Goal: Task Accomplishment & Management: Manage account settings

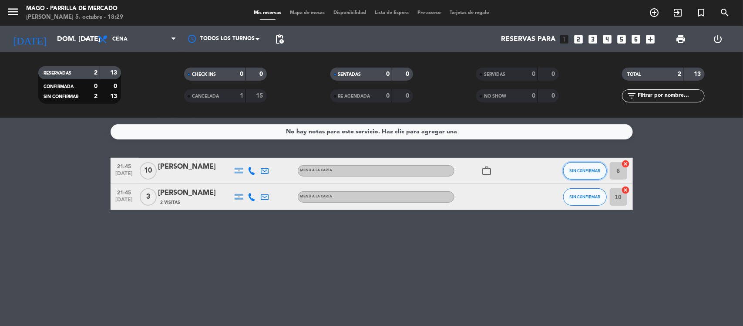
click at [577, 169] on span "SIN CONFIRMAR" at bounding box center [584, 170] width 31 height 5
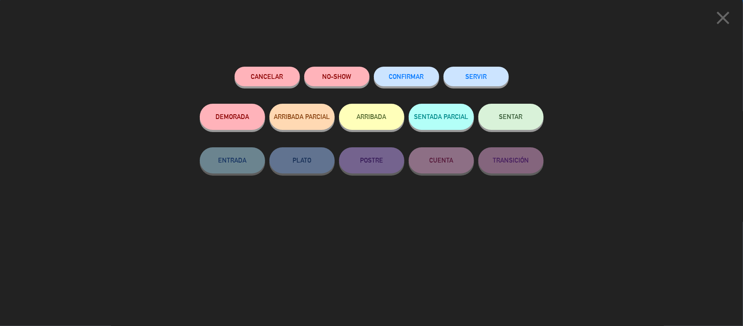
click at [421, 72] on button "CONFIRMAR" at bounding box center [406, 77] width 65 height 20
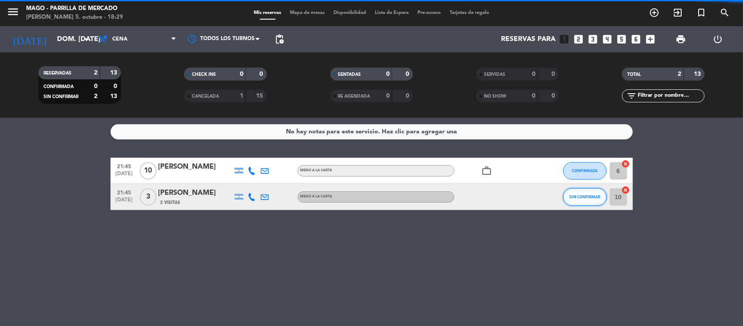
click at [591, 195] on span "SIN CONFIRMAR" at bounding box center [584, 196] width 31 height 5
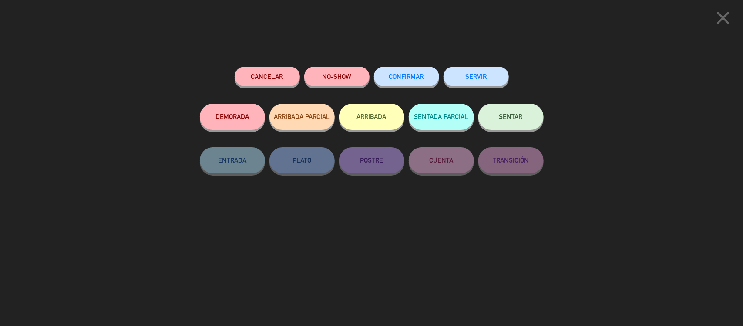
click at [420, 78] on span "CONFIRMAR" at bounding box center [406, 76] width 35 height 7
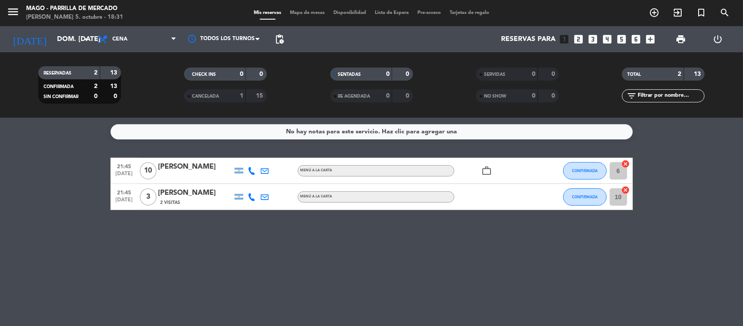
click at [485, 170] on icon "work_outline" at bounding box center [487, 170] width 10 height 10
click at [487, 170] on icon "work_outline" at bounding box center [487, 170] width 10 height 10
click at [249, 170] on icon at bounding box center [252, 171] width 8 height 8
click at [81, 43] on icon "arrow_drop_down" at bounding box center [86, 39] width 10 height 10
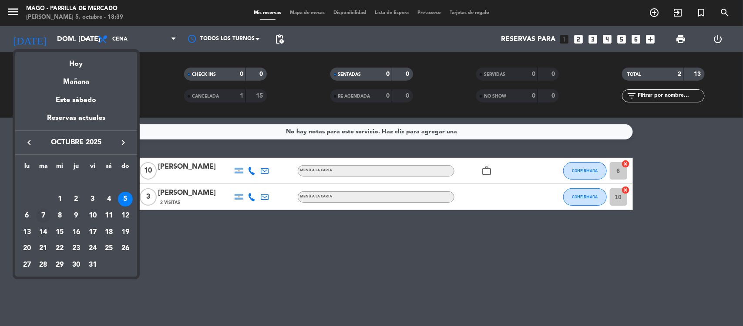
click at [45, 212] on div "7" at bounding box center [43, 215] width 15 height 15
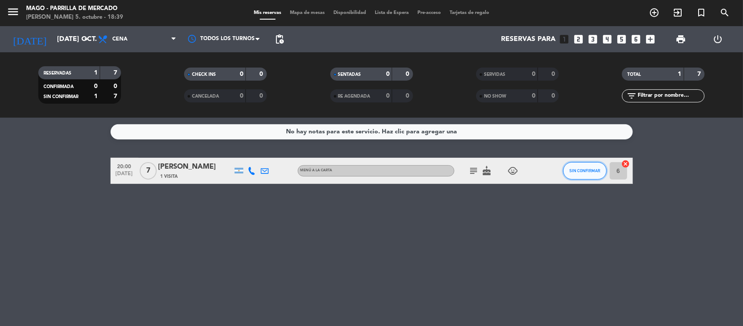
click at [574, 170] on span "SIN CONFIRMAR" at bounding box center [584, 170] width 31 height 5
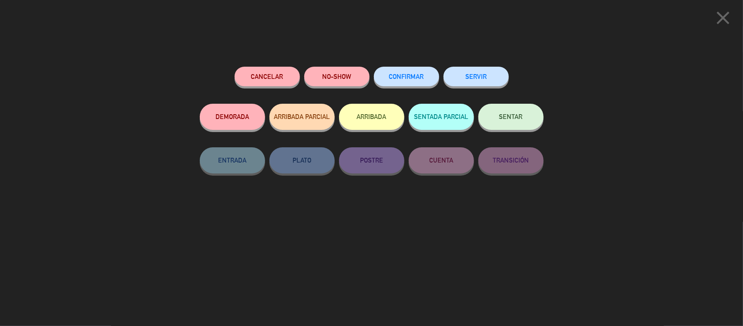
click at [408, 74] on span "CONFIRMAR" at bounding box center [406, 76] width 35 height 7
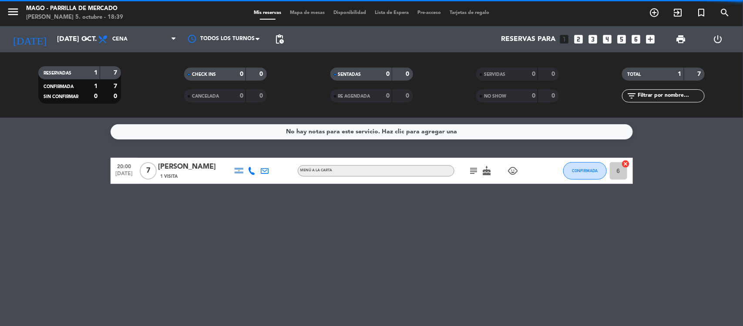
click at [471, 166] on icon "subject" at bounding box center [474, 170] width 10 height 10
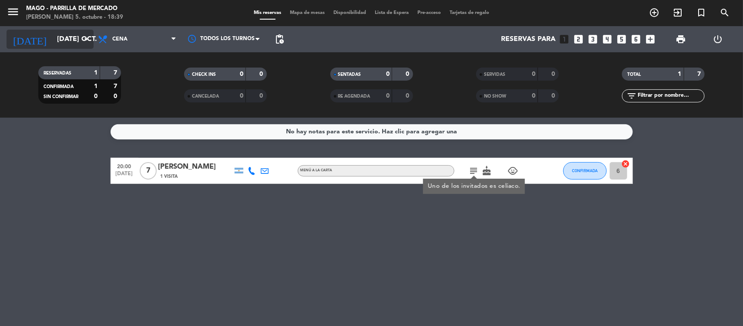
click at [67, 42] on input "[DATE] oct." at bounding box center [99, 39] width 92 height 17
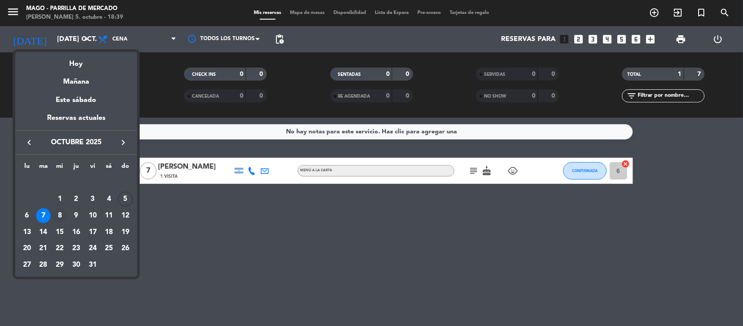
click at [60, 213] on div "8" at bounding box center [59, 215] width 15 height 15
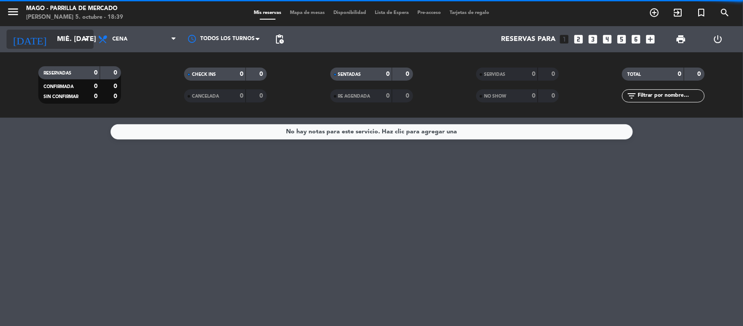
click at [70, 39] on input "mié. [DATE]" at bounding box center [99, 39] width 92 height 17
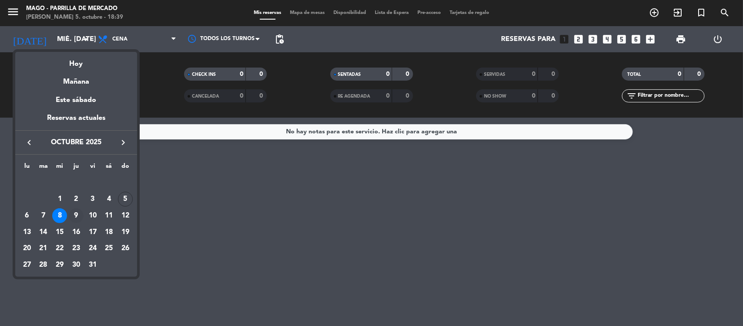
click at [75, 215] on div "9" at bounding box center [76, 215] width 15 height 15
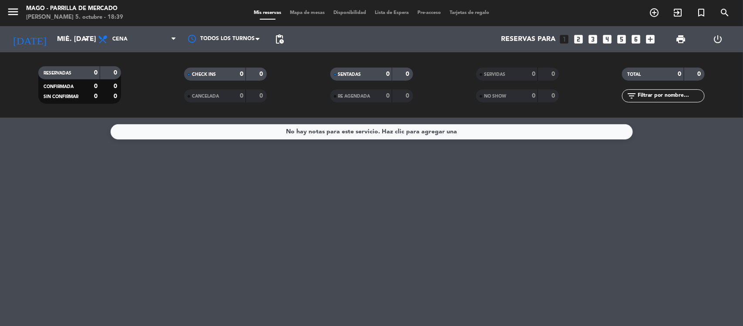
type input "[DEMOGRAPHIC_DATA] [DATE]"
click at [65, 42] on input "[DEMOGRAPHIC_DATA] [DATE]" at bounding box center [99, 39] width 92 height 17
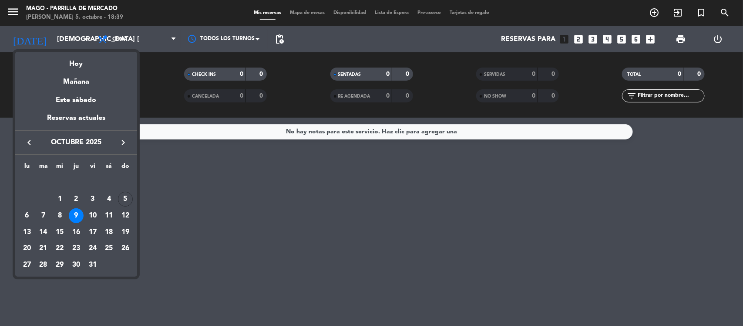
click at [609, 40] on div at bounding box center [371, 163] width 743 height 326
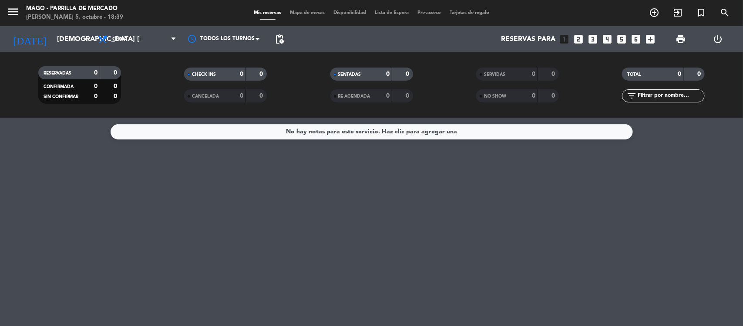
click at [608, 38] on icon "looks_4" at bounding box center [607, 39] width 11 height 11
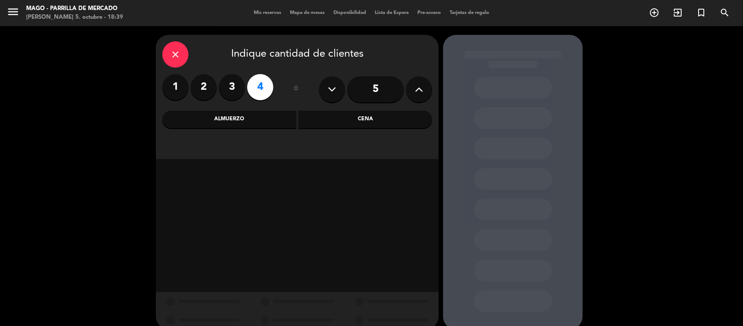
click at [268, 116] on div "Almuerzo" at bounding box center [229, 119] width 134 height 17
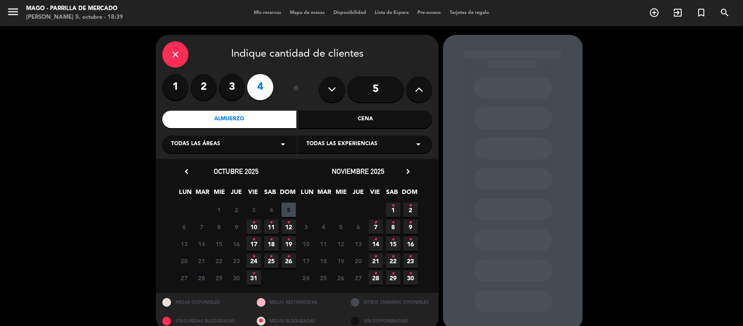
click at [269, 218] on div "6 Cerrado 7 Cerrado 8 Cerrado 9 Cerrado 10 • 11 • 12 •" at bounding box center [236, 226] width 122 height 17
click at [271, 220] on icon "•" at bounding box center [271, 222] width 3 height 14
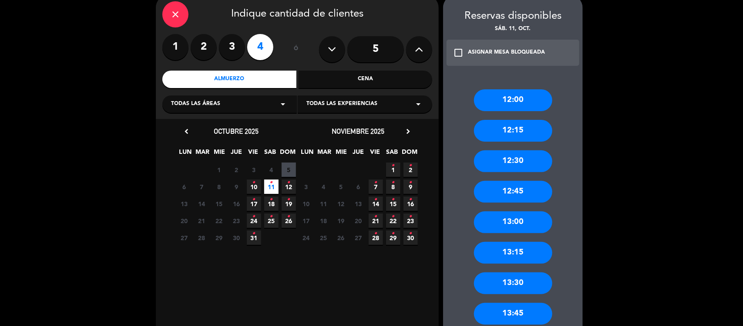
scroll to position [66, 0]
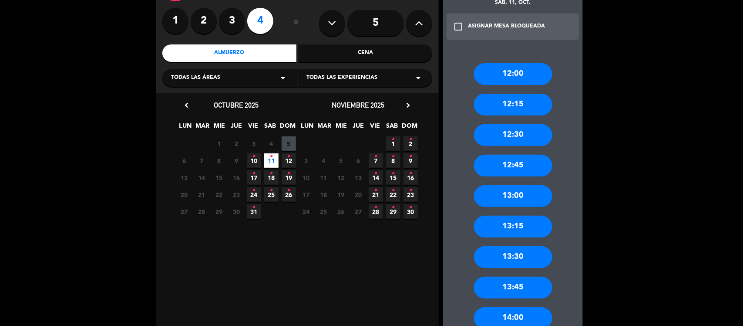
click at [525, 317] on div "14:00" at bounding box center [513, 318] width 78 height 22
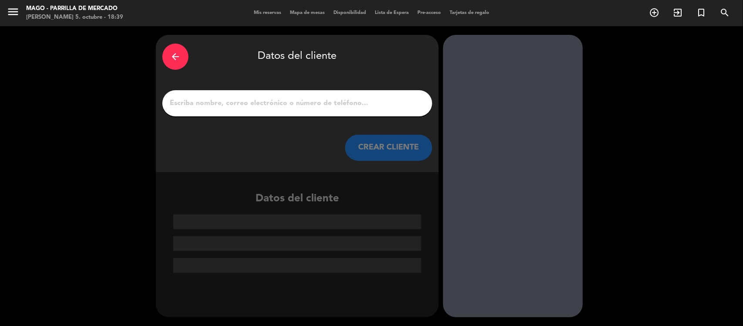
scroll to position [0, 0]
click at [290, 99] on input "1" at bounding box center [297, 103] width 257 height 12
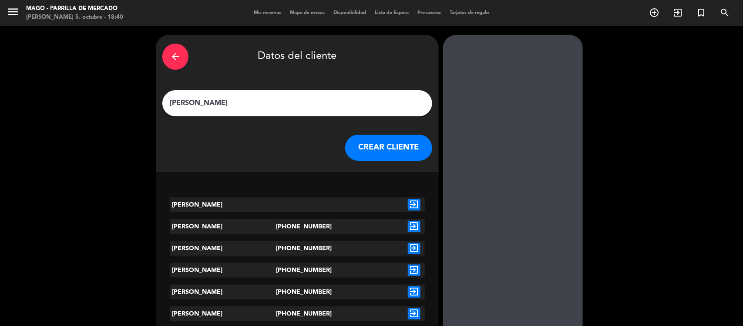
type input "[PERSON_NAME]"
click at [414, 225] on icon "exit_to_app" at bounding box center [414, 226] width 13 height 11
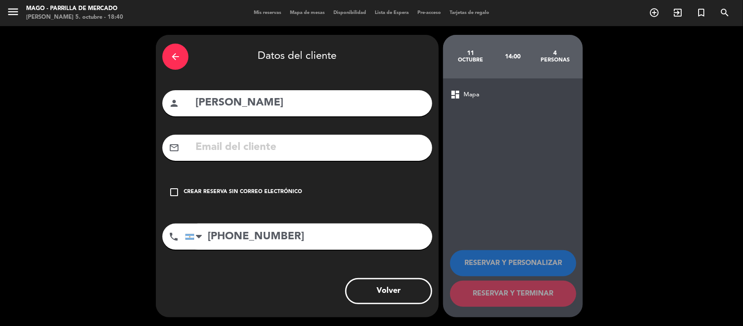
click at [253, 188] on div "Crear reserva sin correo electrónico" at bounding box center [243, 192] width 118 height 9
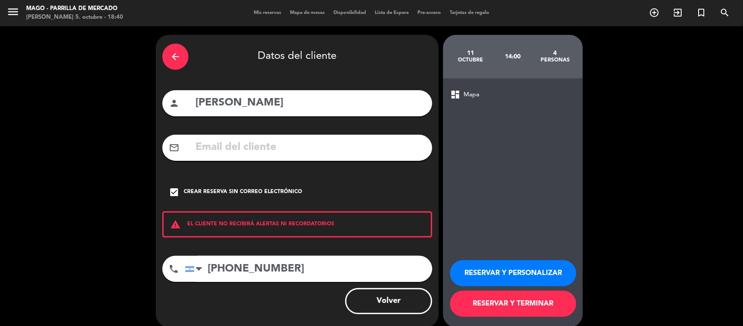
click at [521, 296] on button "RESERVAR Y TERMINAR" at bounding box center [513, 303] width 126 height 26
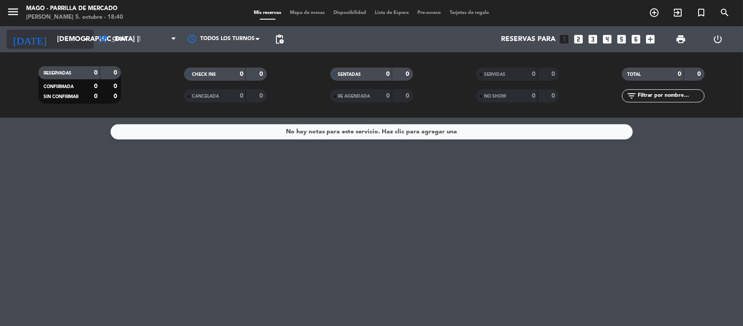
click at [53, 31] on input "[DEMOGRAPHIC_DATA] [DATE]" at bounding box center [99, 39] width 92 height 17
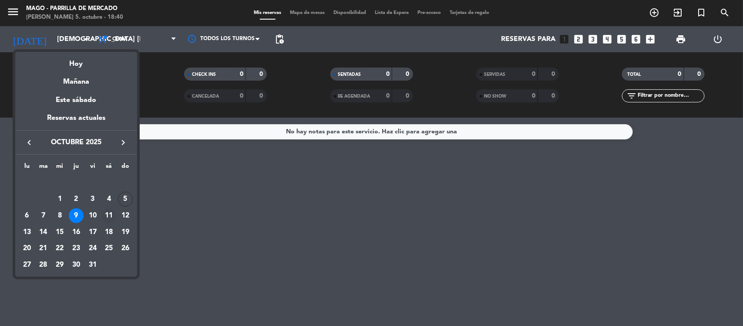
click at [110, 208] on div "11" at bounding box center [108, 215] width 15 height 15
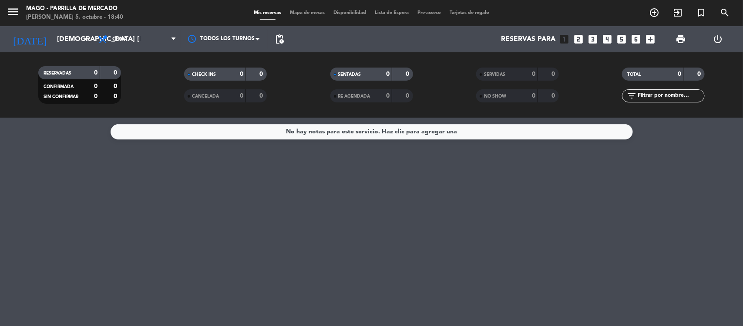
type input "sáb. [DATE]"
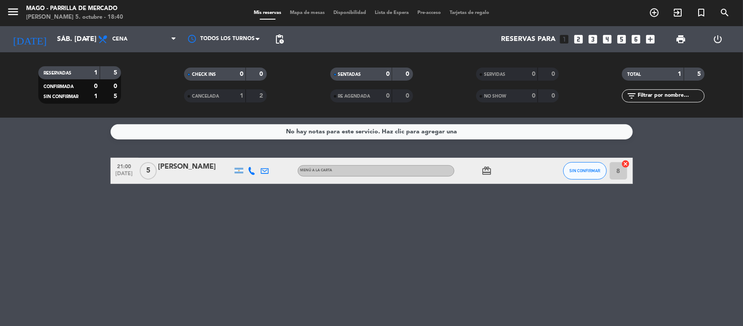
click at [194, 168] on div "[PERSON_NAME]" at bounding box center [195, 166] width 74 height 11
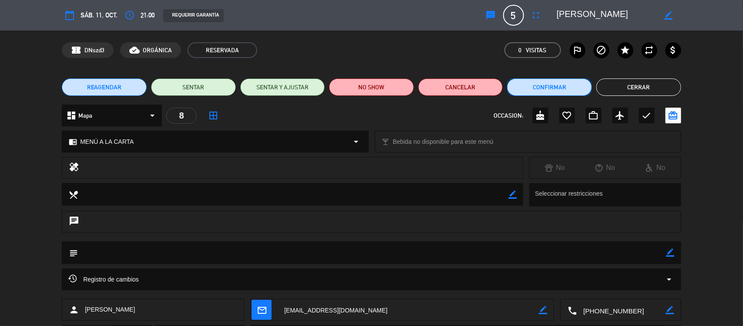
click at [566, 87] on button "Confirmar" at bounding box center [549, 86] width 85 height 17
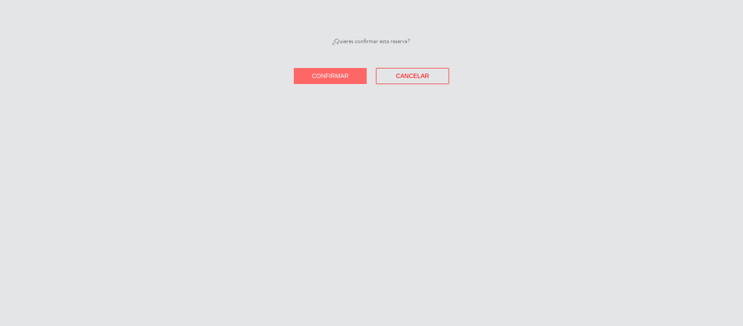
click at [353, 77] on button "Confirmar" at bounding box center [330, 76] width 73 height 16
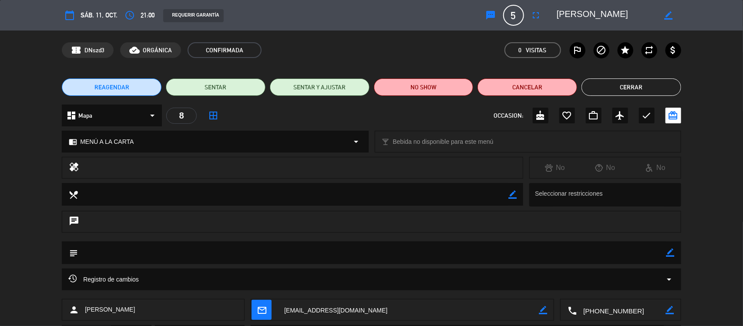
click at [648, 84] on button "Cerrar" at bounding box center [632, 86] width 100 height 17
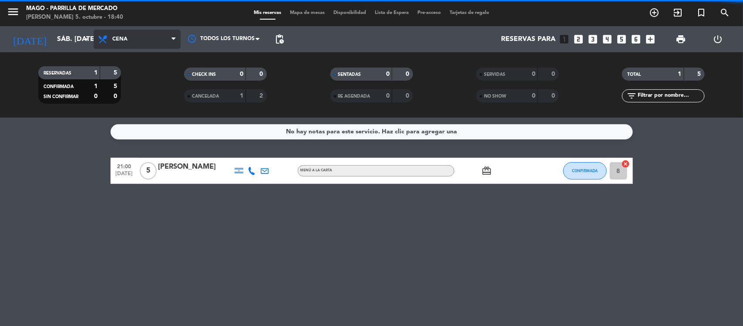
click at [146, 36] on span "Cena" at bounding box center [137, 39] width 87 height 19
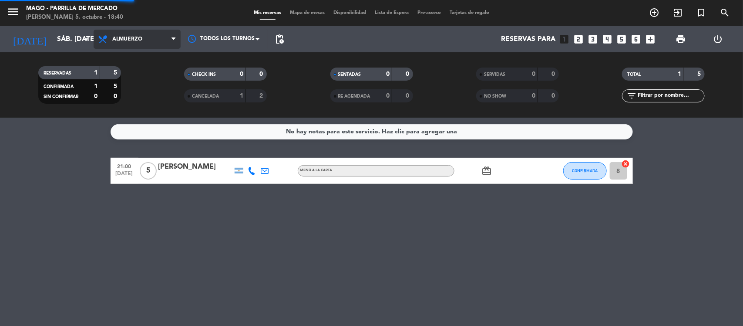
click at [162, 72] on div "menu [PERSON_NAME] de [PERSON_NAME] 5. octubre - 18:40 Mis reservas Mapa de mes…" at bounding box center [371, 59] width 743 height 118
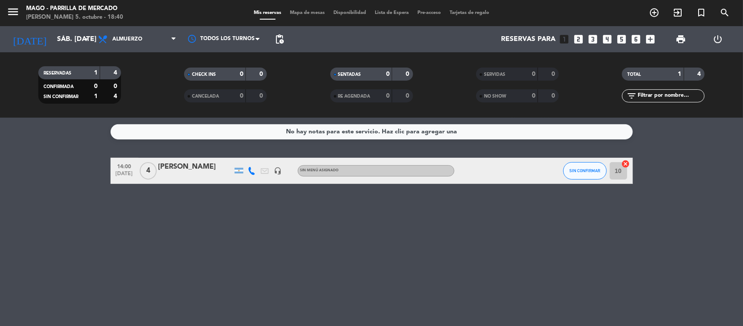
click at [197, 168] on div "[PERSON_NAME]" at bounding box center [195, 166] width 74 height 11
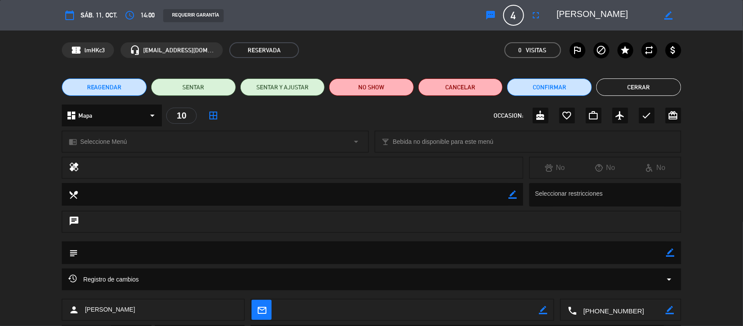
click at [669, 251] on icon "border_color" at bounding box center [670, 252] width 8 height 8
click at [586, 251] on textarea at bounding box center [372, 252] width 589 height 22
type textarea "box 3"
click at [672, 253] on icon at bounding box center [670, 252] width 8 height 8
click at [547, 90] on button "Confirmar" at bounding box center [549, 86] width 85 height 17
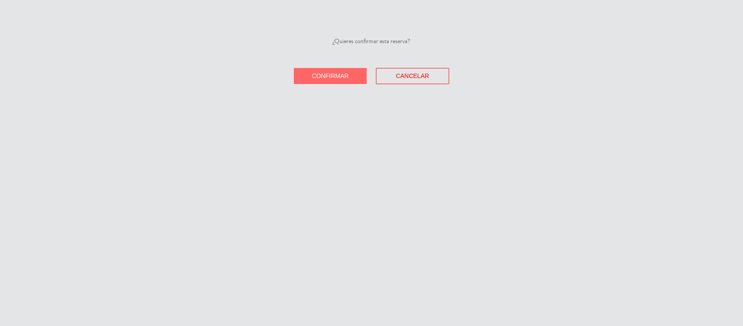
click at [319, 79] on button "Confirmar" at bounding box center [330, 76] width 73 height 16
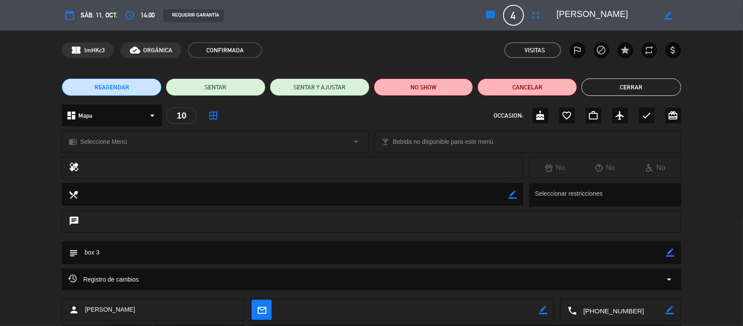
click at [608, 90] on button "Cerrar" at bounding box center [632, 86] width 100 height 17
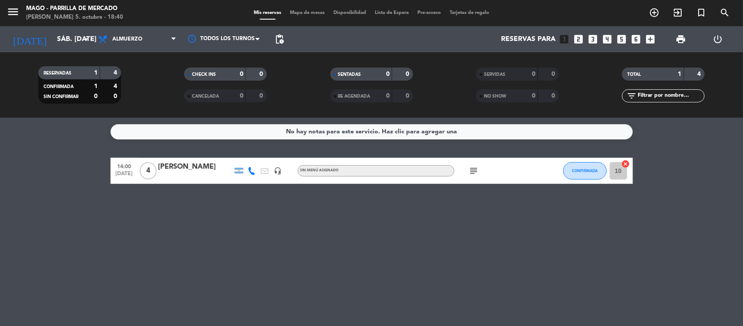
click at [623, 38] on icon "looks_5" at bounding box center [621, 39] width 11 height 11
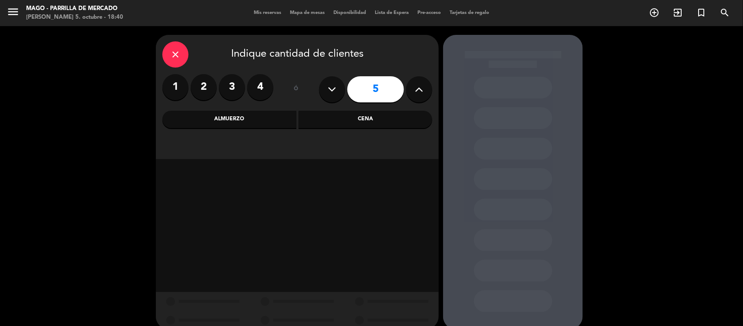
click at [325, 120] on div "Cena" at bounding box center [366, 119] width 134 height 17
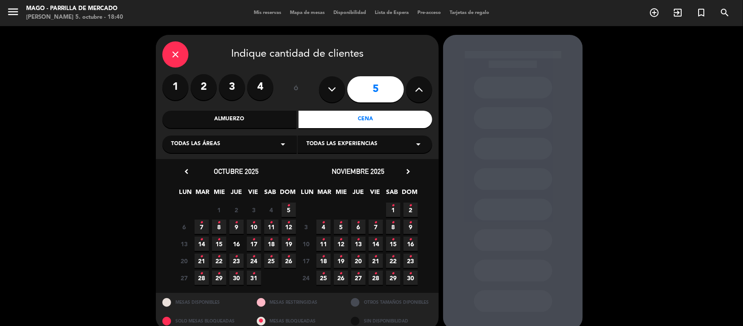
click at [327, 223] on span "4 •" at bounding box center [323, 226] width 14 height 14
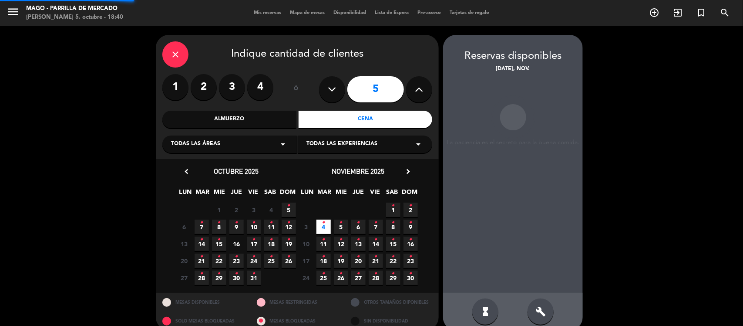
scroll to position [12, 0]
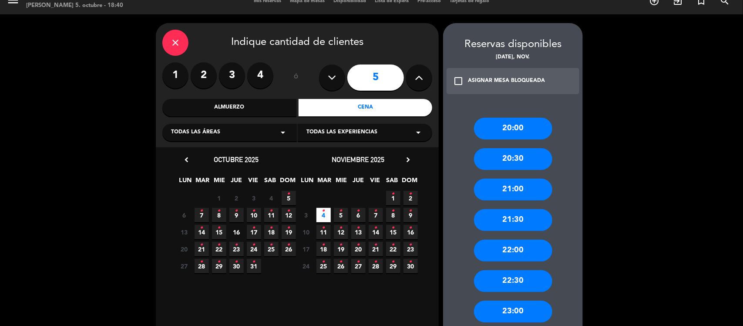
click at [521, 188] on div "21:00" at bounding box center [513, 189] width 78 height 22
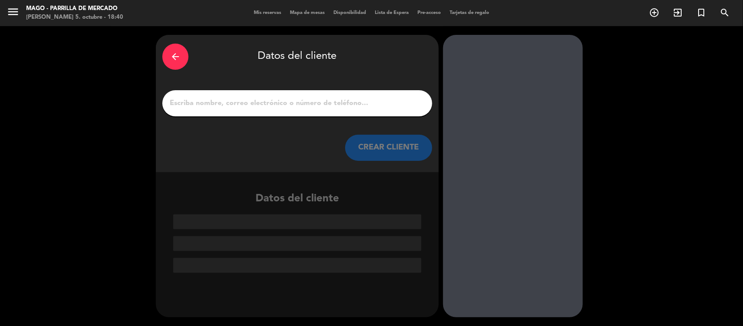
click at [217, 94] on div at bounding box center [297, 103] width 270 height 26
click at [219, 99] on input "1" at bounding box center [297, 103] width 257 height 12
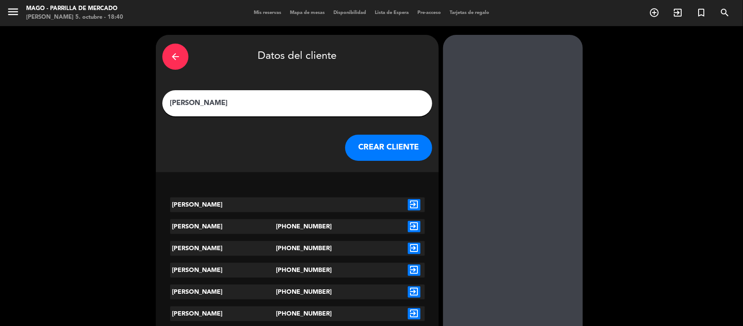
type input "[PERSON_NAME]"
click at [416, 222] on icon "exit_to_app" at bounding box center [414, 226] width 13 height 11
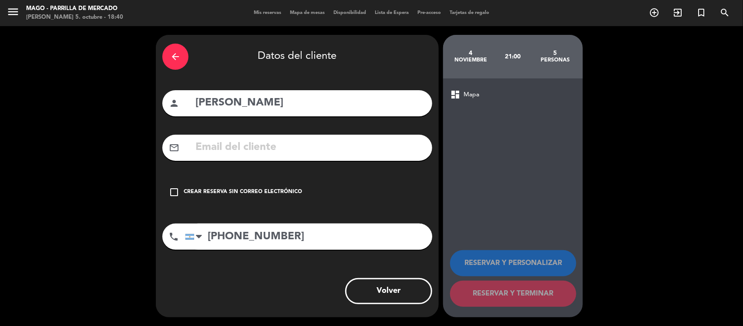
click at [201, 192] on div "Crear reserva sin correo electrónico" at bounding box center [243, 192] width 118 height 9
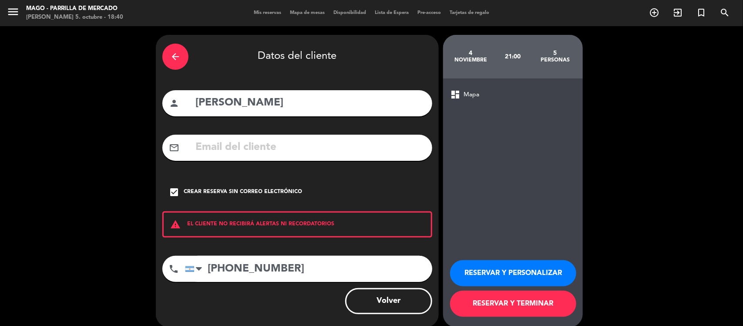
click at [532, 275] on button "RESERVAR Y PERSONALIZAR" at bounding box center [513, 273] width 126 height 26
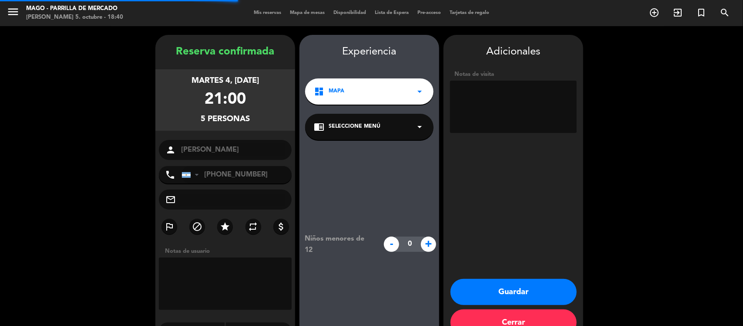
scroll to position [22, 0]
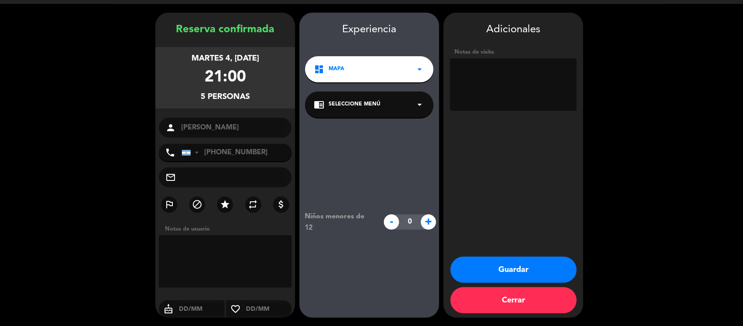
click at [473, 82] on textarea at bounding box center [513, 84] width 127 height 52
type textarea "CUMPLE BOX 3"
click at [535, 273] on button "Guardar" at bounding box center [514, 269] width 126 height 26
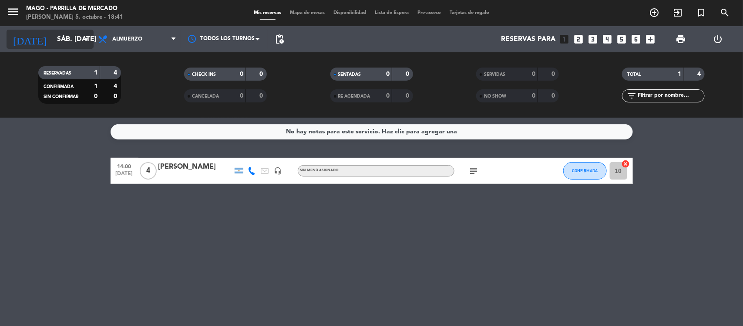
click at [83, 44] on icon "arrow_drop_down" at bounding box center [86, 39] width 10 height 10
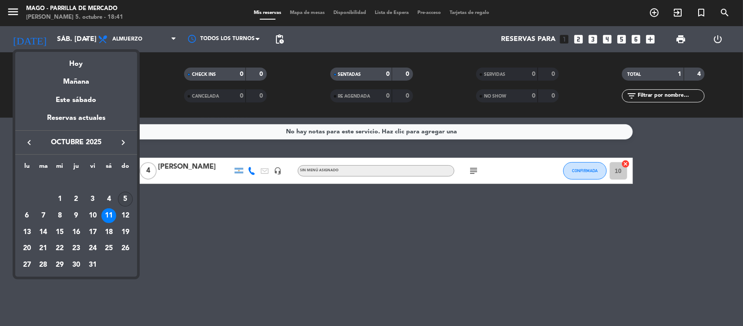
click at [125, 199] on div "5" at bounding box center [125, 199] width 15 height 15
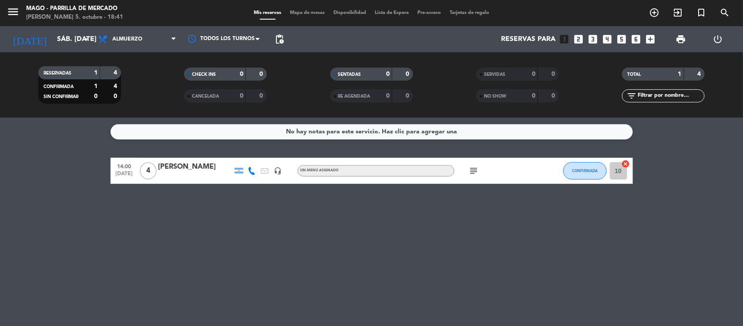
type input "dom. [DATE]"
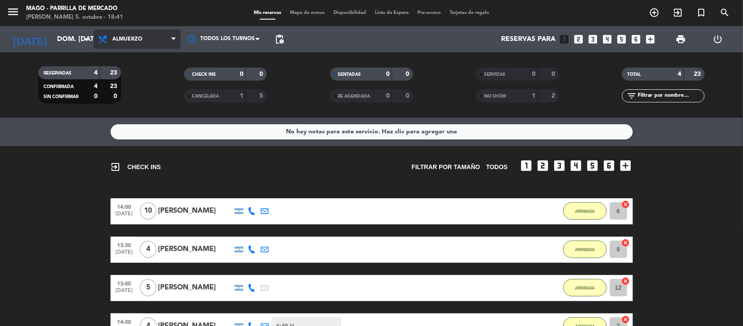
click at [138, 36] on span "Almuerzo" at bounding box center [127, 39] width 30 height 6
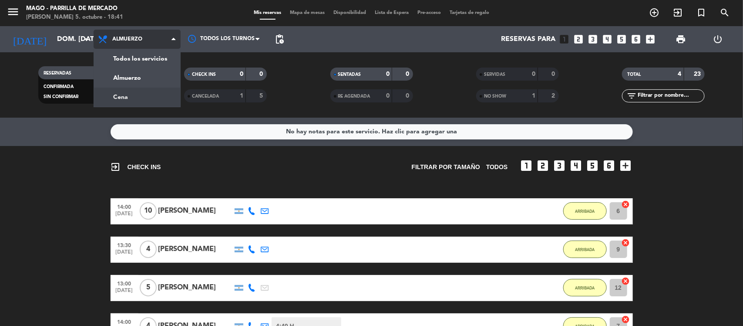
click at [127, 97] on div "menu [PERSON_NAME] de [PERSON_NAME] 5. octubre - 18:41 Mis reservas Mapa de mes…" at bounding box center [371, 59] width 743 height 118
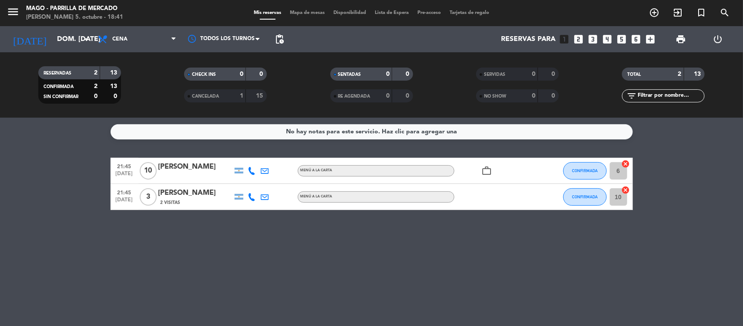
click at [488, 168] on icon "work_outline" at bounding box center [487, 170] width 10 height 10
click at [473, 231] on div "No hay notas para este servicio. Haz clic para agregar una 21:45 [DATE] [PERSON…" at bounding box center [371, 222] width 743 height 208
click at [178, 188] on div "[PERSON_NAME]" at bounding box center [195, 192] width 74 height 11
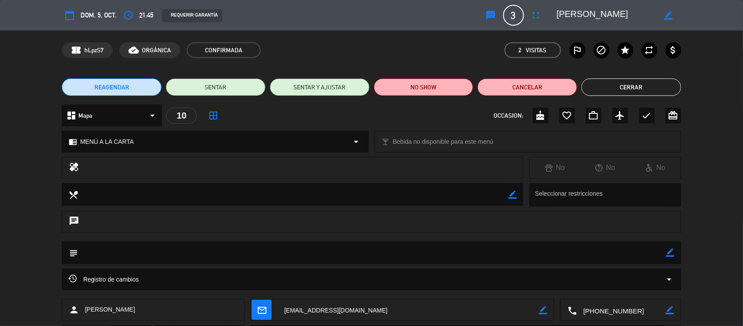
click at [618, 87] on button "Cerrar" at bounding box center [632, 86] width 100 height 17
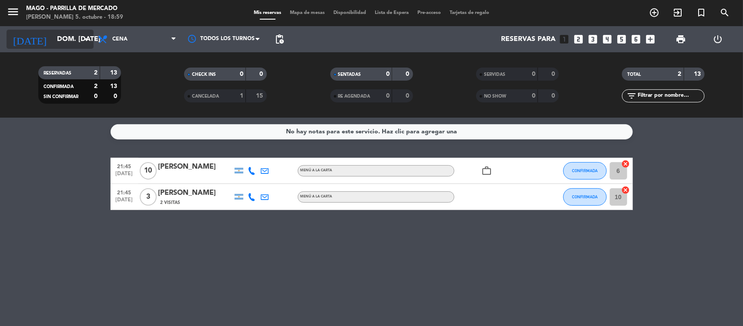
click at [66, 41] on input "dom. [DATE]" at bounding box center [99, 39] width 92 height 17
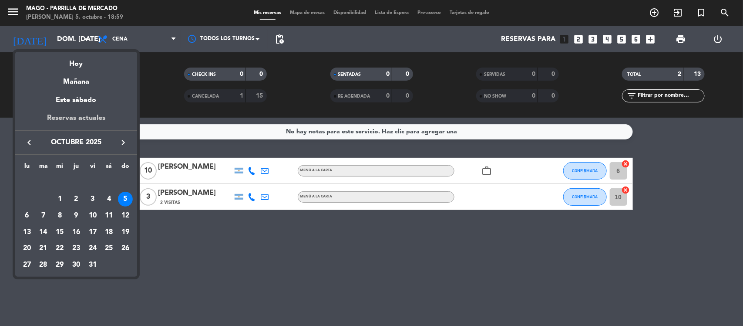
click at [90, 114] on div "Reservas actuales" at bounding box center [76, 121] width 122 height 18
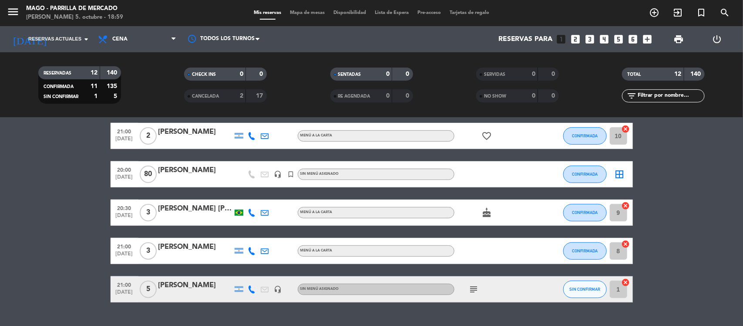
scroll to position [264, 0]
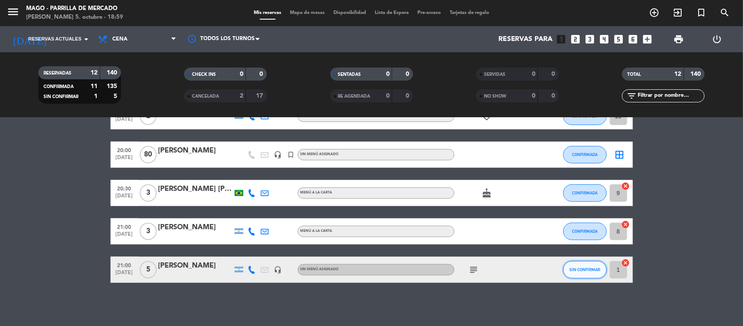
click at [596, 268] on span "SIN CONFIRMAR" at bounding box center [584, 269] width 31 height 5
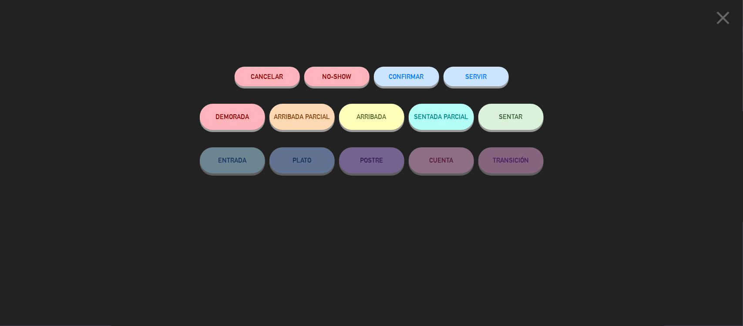
click at [407, 69] on button "CONFIRMAR" at bounding box center [406, 77] width 65 height 20
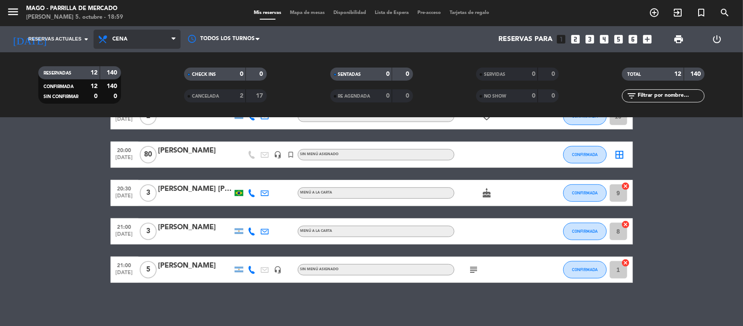
click at [120, 31] on span "Cena" at bounding box center [137, 39] width 87 height 19
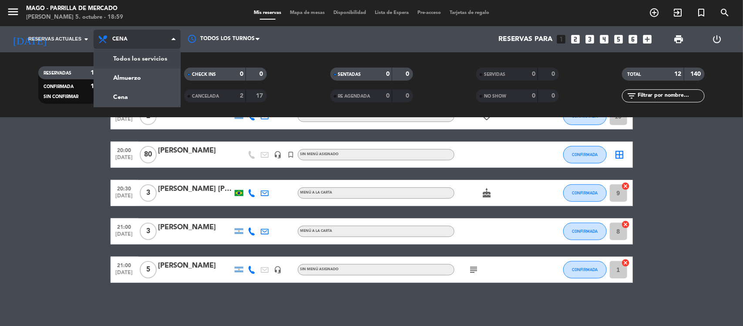
click at [131, 54] on div "menu [PERSON_NAME] de [PERSON_NAME] 5. octubre - 18:59 Mis reservas Mapa de mes…" at bounding box center [371, 59] width 743 height 118
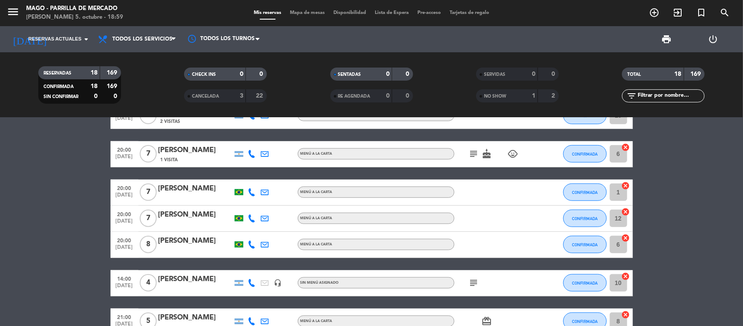
scroll to position [218, 0]
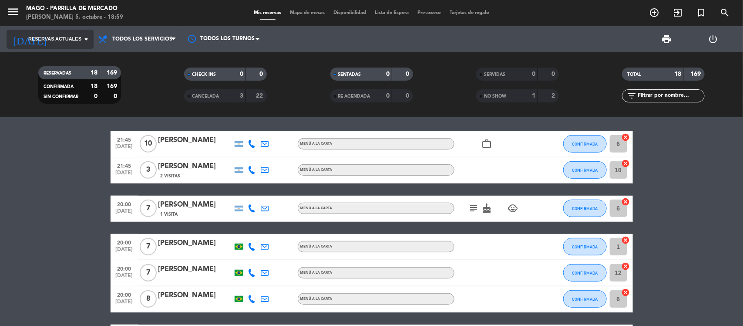
click at [79, 44] on input at bounding box center [99, 39] width 92 height 17
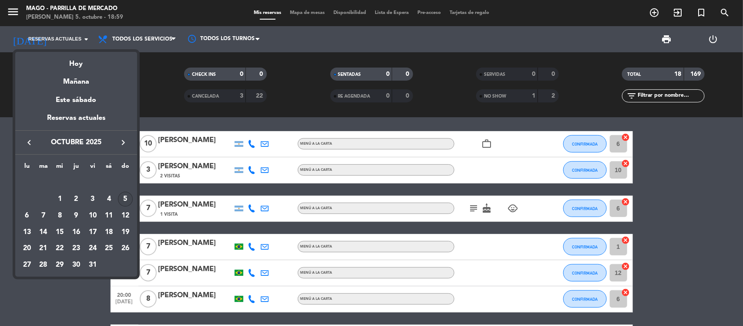
click at [131, 197] on div "5" at bounding box center [125, 199] width 15 height 15
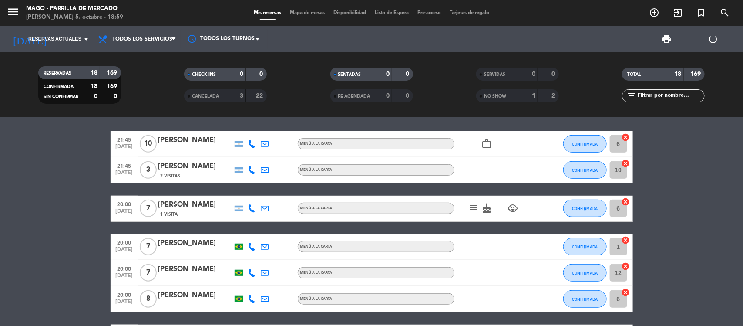
type input "dom. [DATE]"
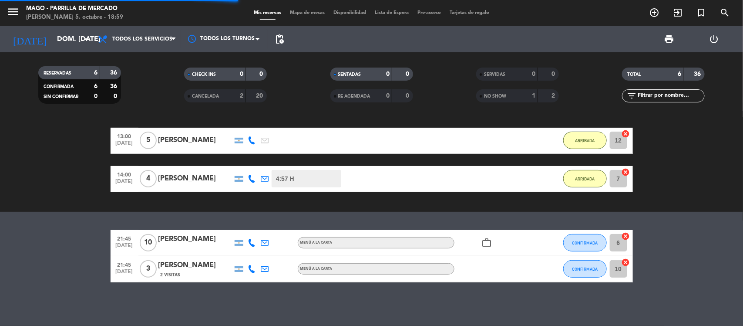
scroll to position [118, 0]
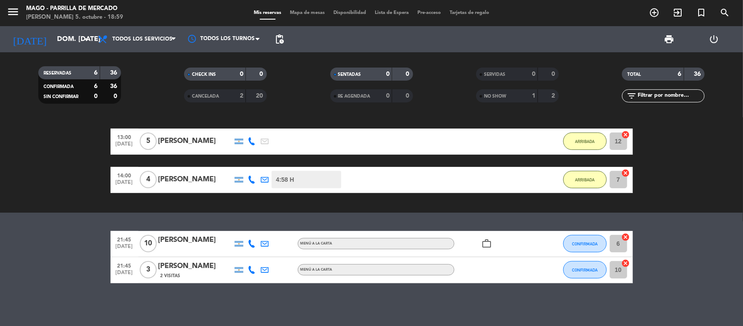
click at [486, 246] on icon "work_outline" at bounding box center [487, 243] width 10 height 10
drag, startPoint x: 467, startPoint y: 283, endPoint x: 437, endPoint y: 258, distance: 38.9
click at [466, 283] on div "exit_to_app CHECK INS Filtrar por tamaño TODOS looks_one looks_two looks_3 look…" at bounding box center [371, 222] width 743 height 208
drag, startPoint x: 653, startPoint y: 293, endPoint x: 55, endPoint y: 152, distance: 613.9
click at [55, 152] on div "exit_to_app CHECK INS Filtrar por tamaño TODOS looks_one looks_two looks_3 look…" at bounding box center [371, 222] width 743 height 208
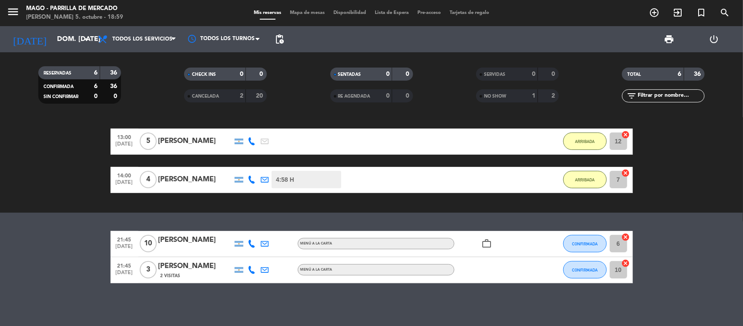
click at [60, 242] on bookings-row "21:45 [DATE] [PERSON_NAME] MENÚ A LA CARTA work_outline CONFIRMADA 6 cancel 21:…" at bounding box center [371, 257] width 743 height 52
drag, startPoint x: 602, startPoint y: 293, endPoint x: 88, endPoint y: 133, distance: 538.4
click at [88, 133] on div "exit_to_app CHECK INS Filtrar por tamaño TODOS looks_one looks_two looks_3 look…" at bounding box center [371, 222] width 743 height 208
click at [78, 242] on bookings-row "21:45 [DATE] [PERSON_NAME] MENÚ A LA CARTA work_outline CONFIRMADA 6 cancel 21:…" at bounding box center [371, 257] width 743 height 52
click at [169, 45] on span "Todos los servicios" at bounding box center [137, 39] width 87 height 19
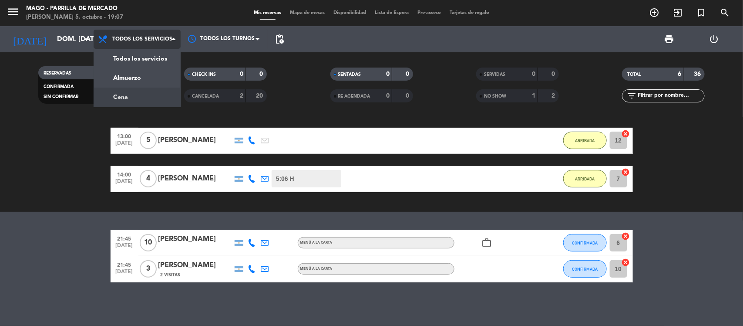
click at [164, 102] on div "menu [PERSON_NAME] de [PERSON_NAME] 5. octubre - 19:07 Mis reservas Mapa de mes…" at bounding box center [371, 59] width 743 height 118
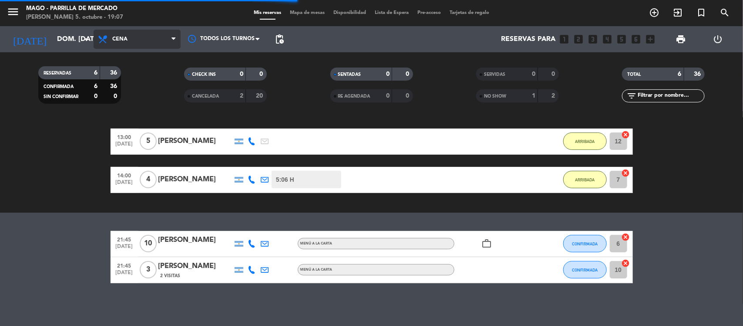
scroll to position [0, 0]
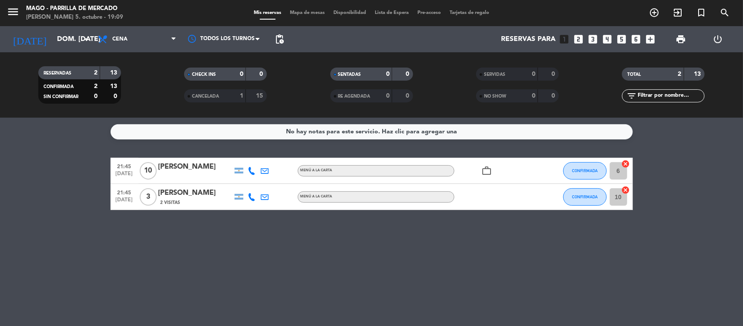
click at [174, 169] on div "[PERSON_NAME]" at bounding box center [195, 166] width 74 height 11
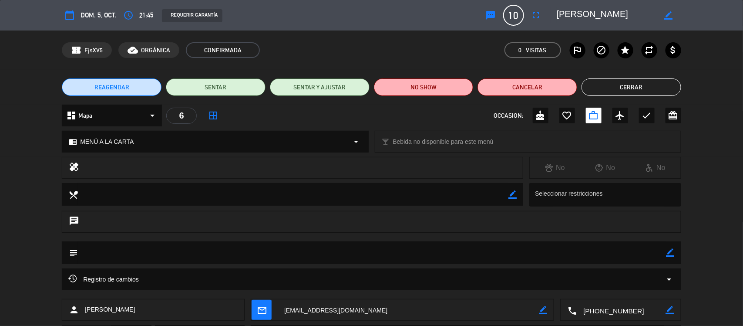
click at [599, 82] on button "Cerrar" at bounding box center [632, 86] width 100 height 17
